Goal: Information Seeking & Learning: Learn about a topic

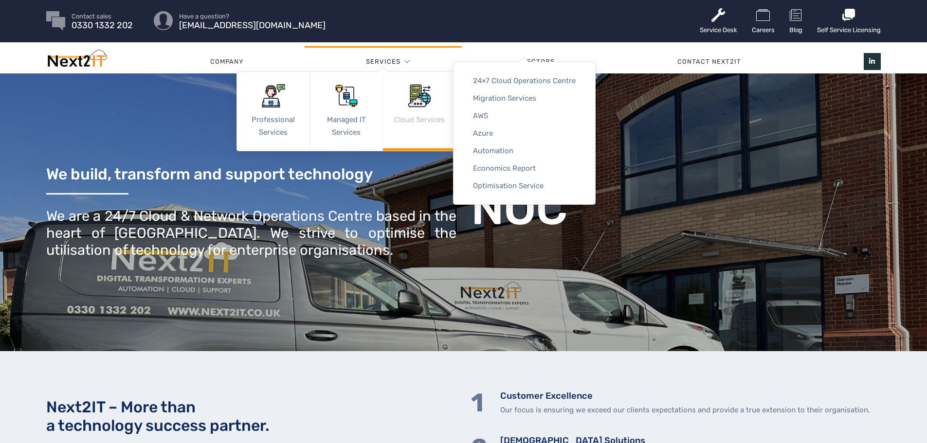
click at [420, 122] on link "Cloud Services" at bounding box center [419, 111] width 73 height 79
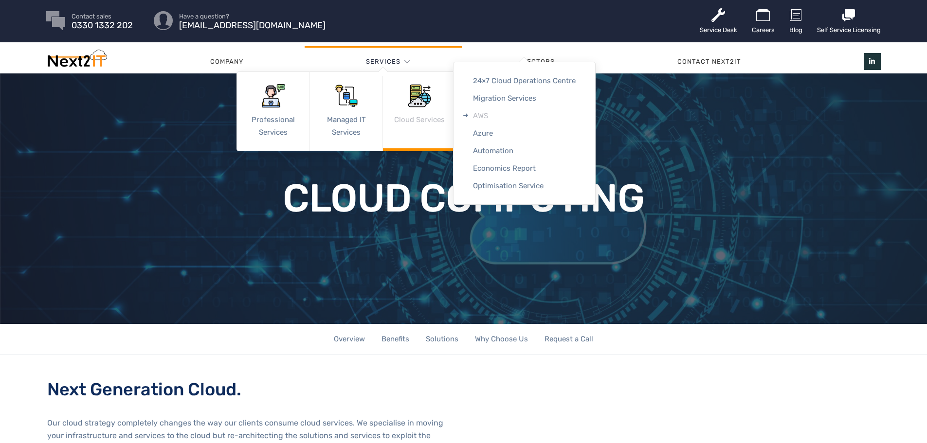
click at [487, 116] on link "AWS" at bounding box center [524, 116] width 142 height 18
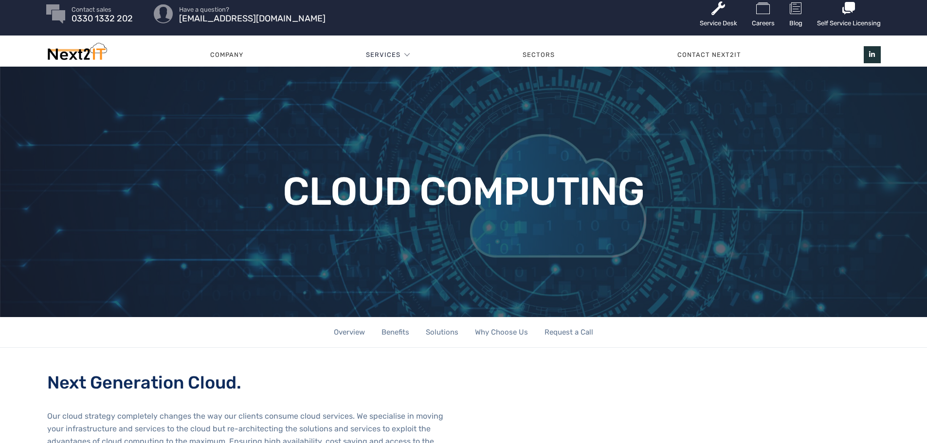
scroll to position [243, 0]
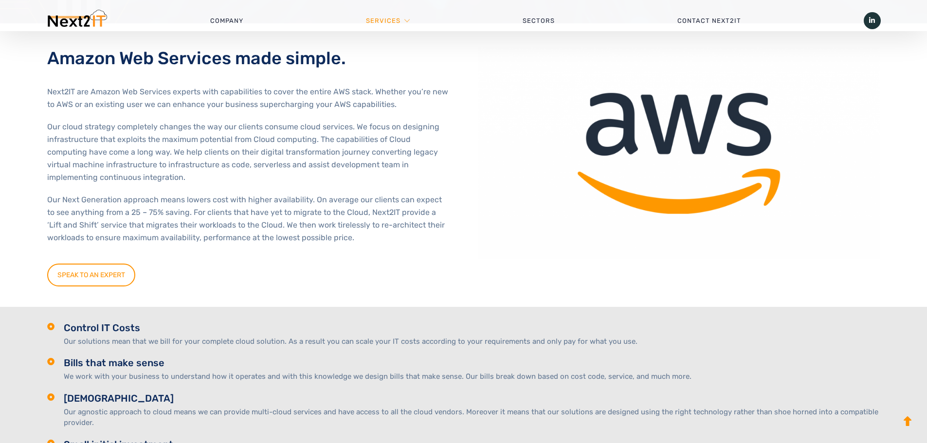
scroll to position [681, 0]
